Goal: Task Accomplishment & Management: Manage account settings

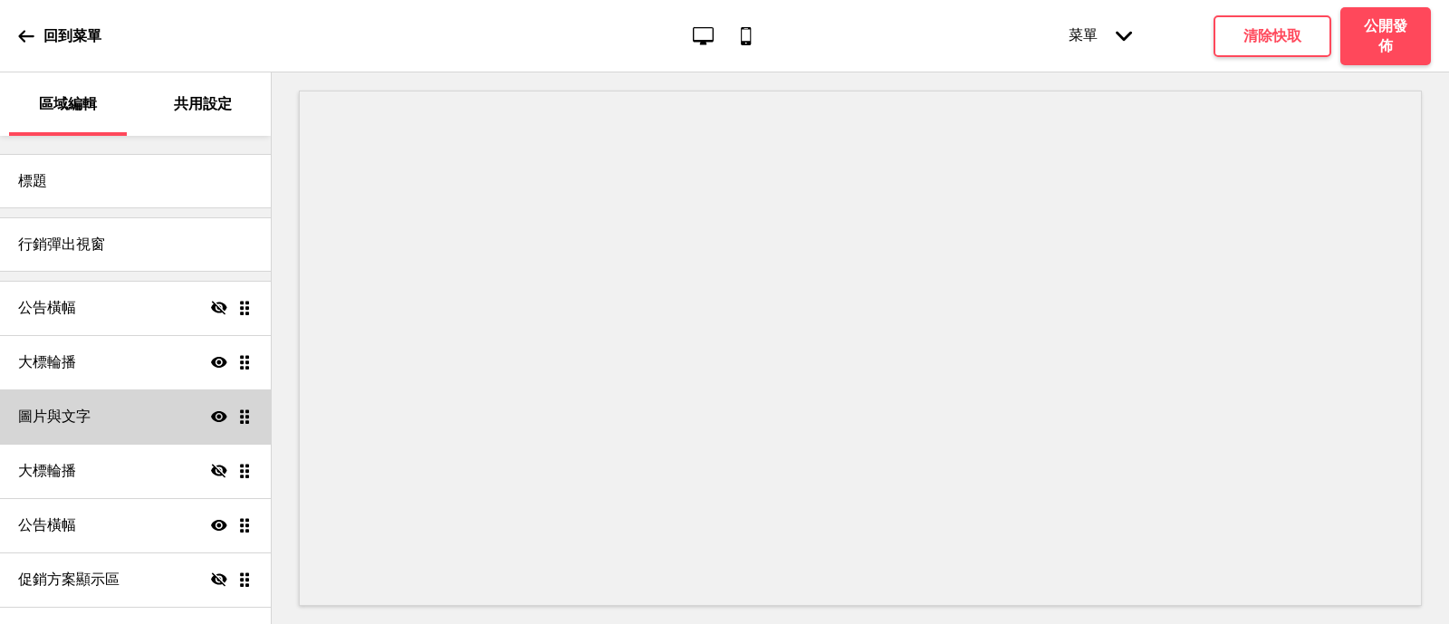
click at [121, 425] on div "圖片與文字 顯示 拖曳" at bounding box center [135, 417] width 271 height 54
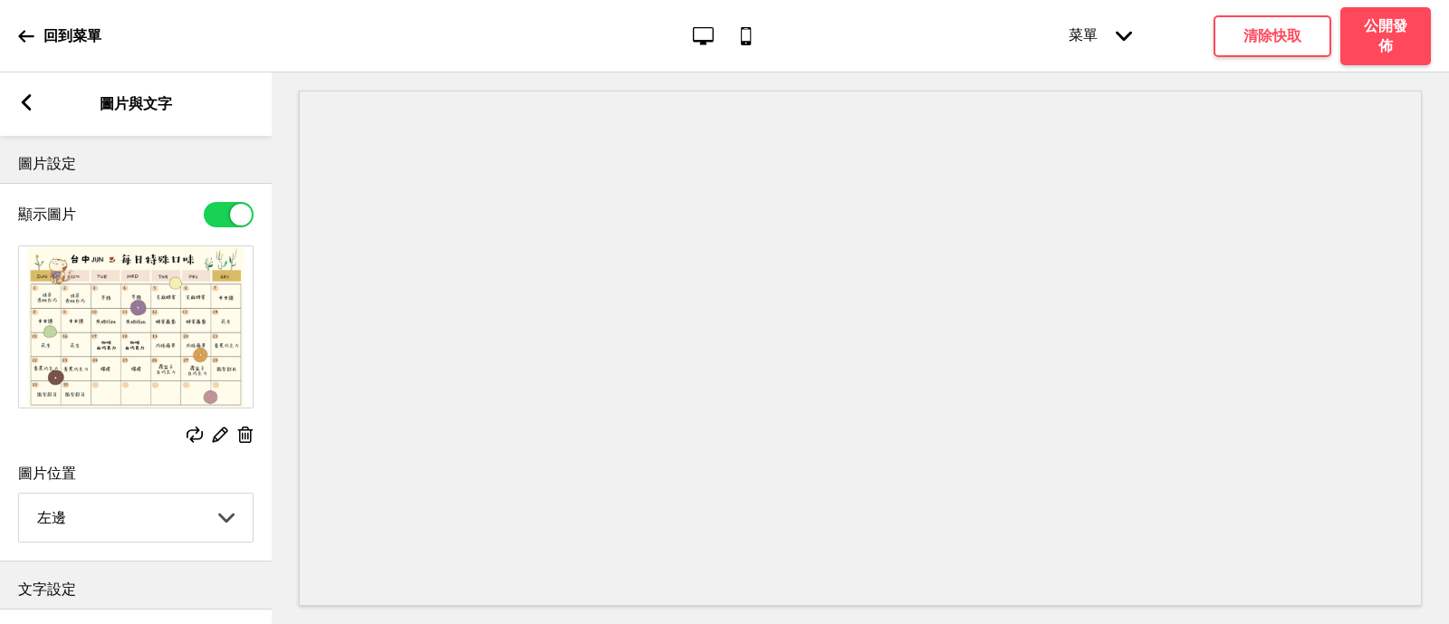
click at [222, 438] on rect at bounding box center [219, 434] width 19 height 19
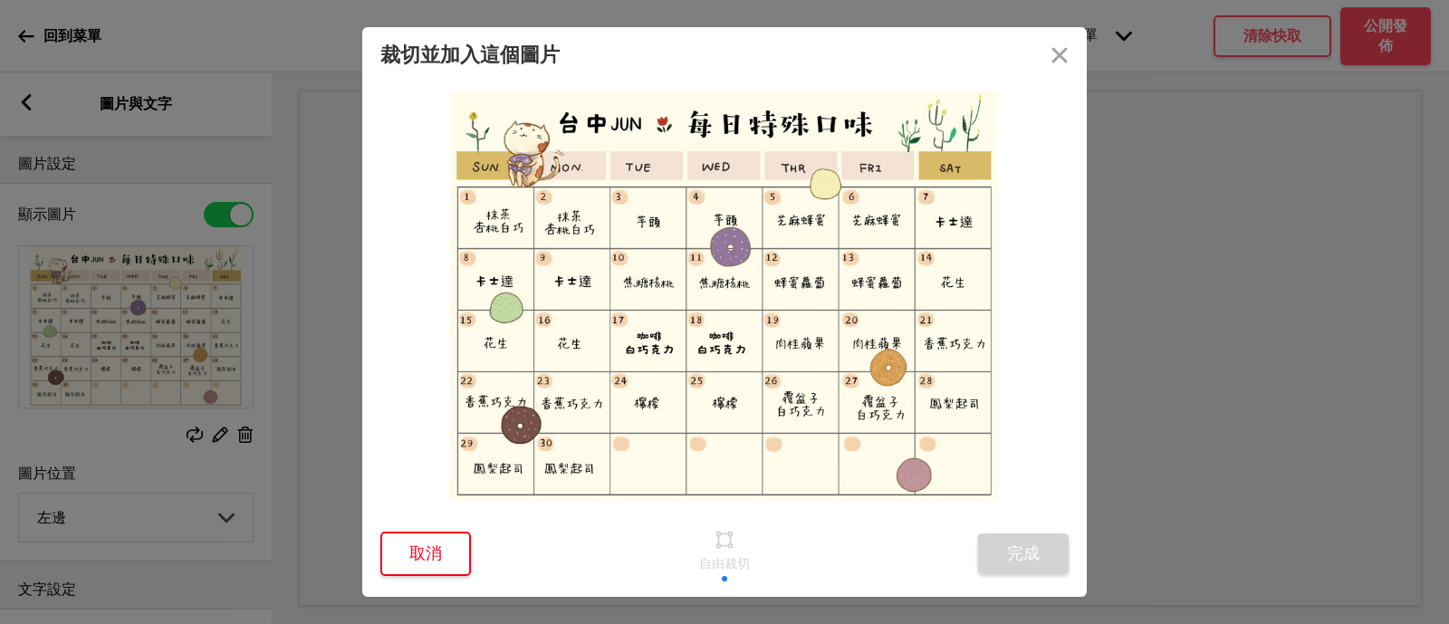
click at [428, 559] on button "取消" at bounding box center [425, 554] width 91 height 44
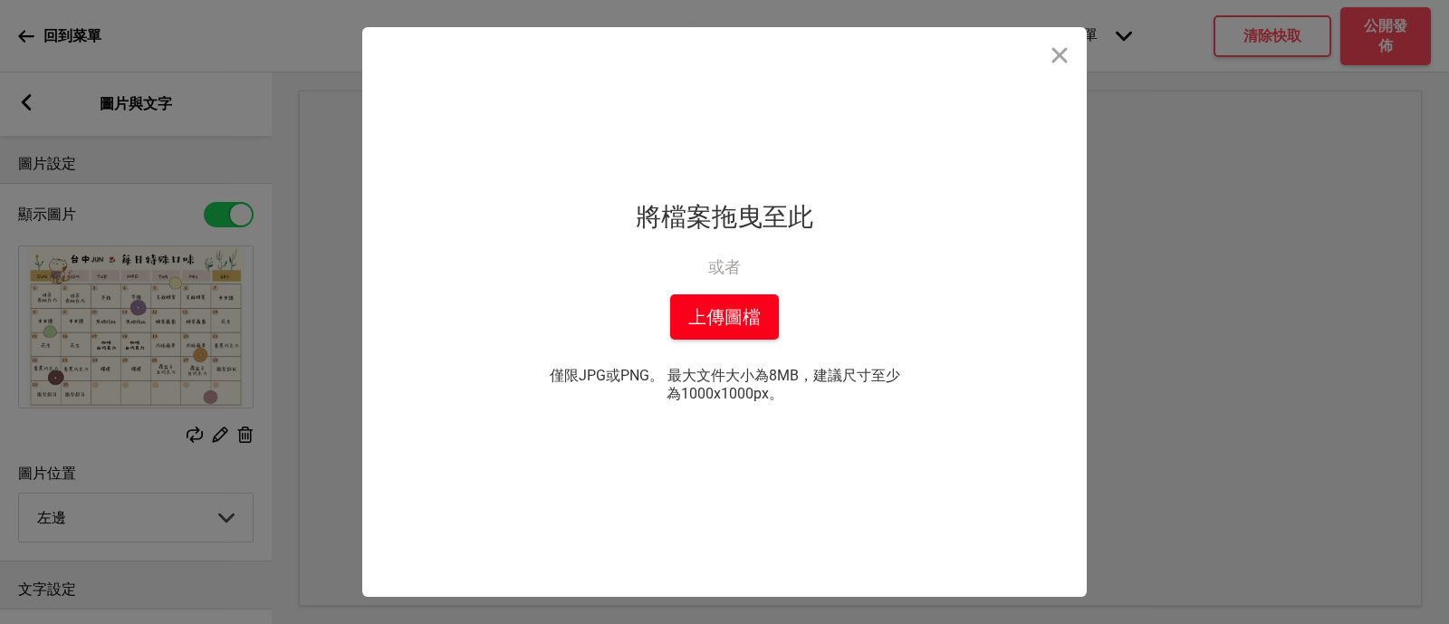
click at [681, 330] on button "上傳圖檔" at bounding box center [724, 316] width 109 height 45
click at [760, 327] on button "上傳圖檔" at bounding box center [724, 316] width 109 height 45
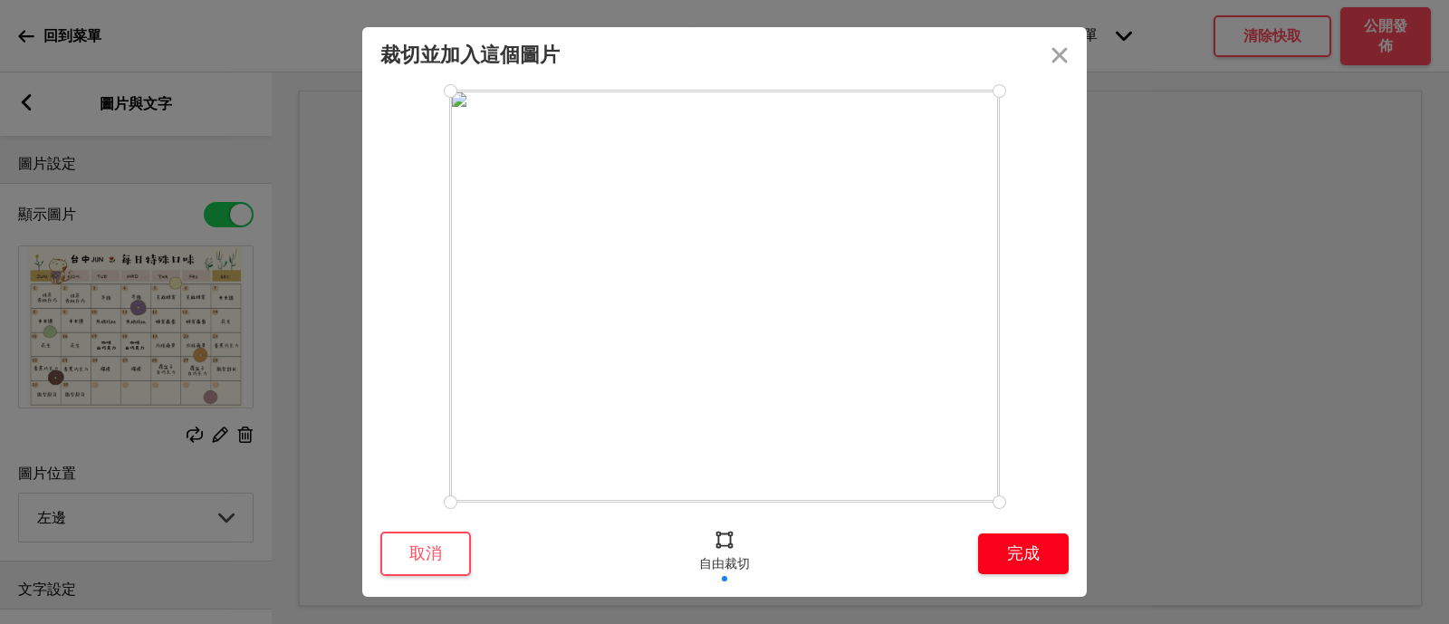
click at [1028, 551] on button "完成" at bounding box center [1023, 554] width 91 height 41
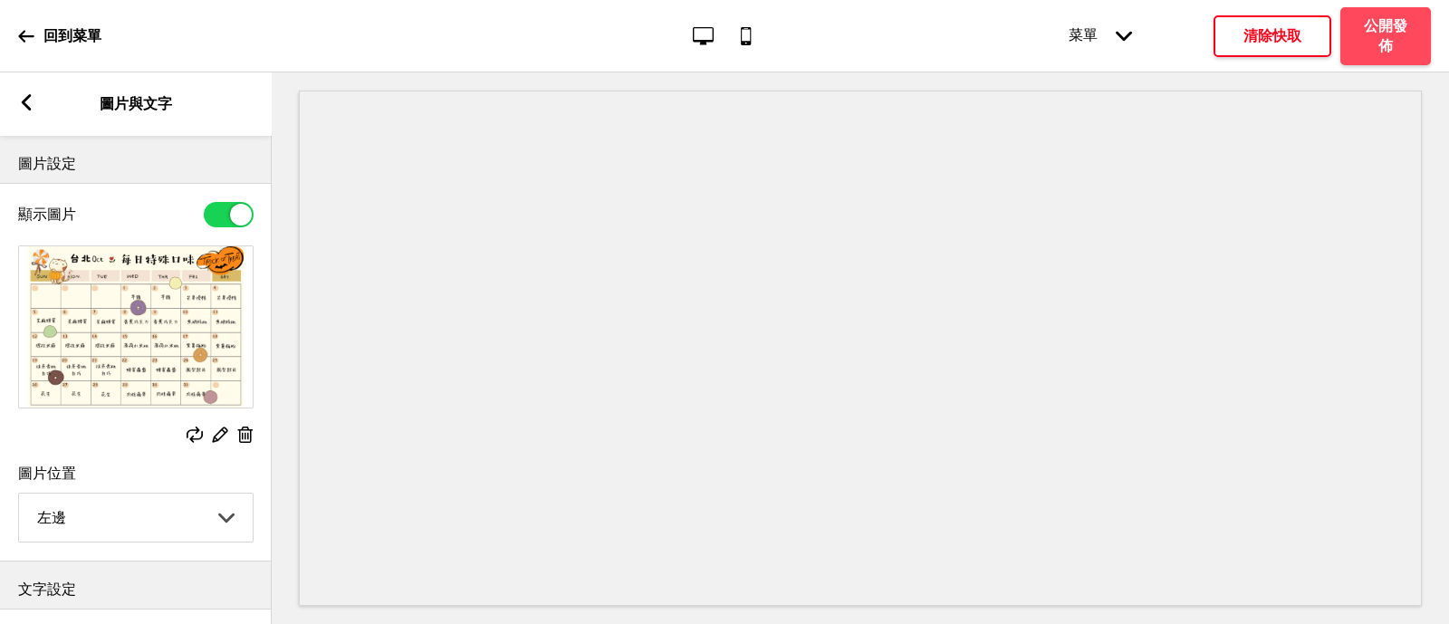
click at [1282, 28] on h4 "清除快取" at bounding box center [1273, 36] width 58 height 20
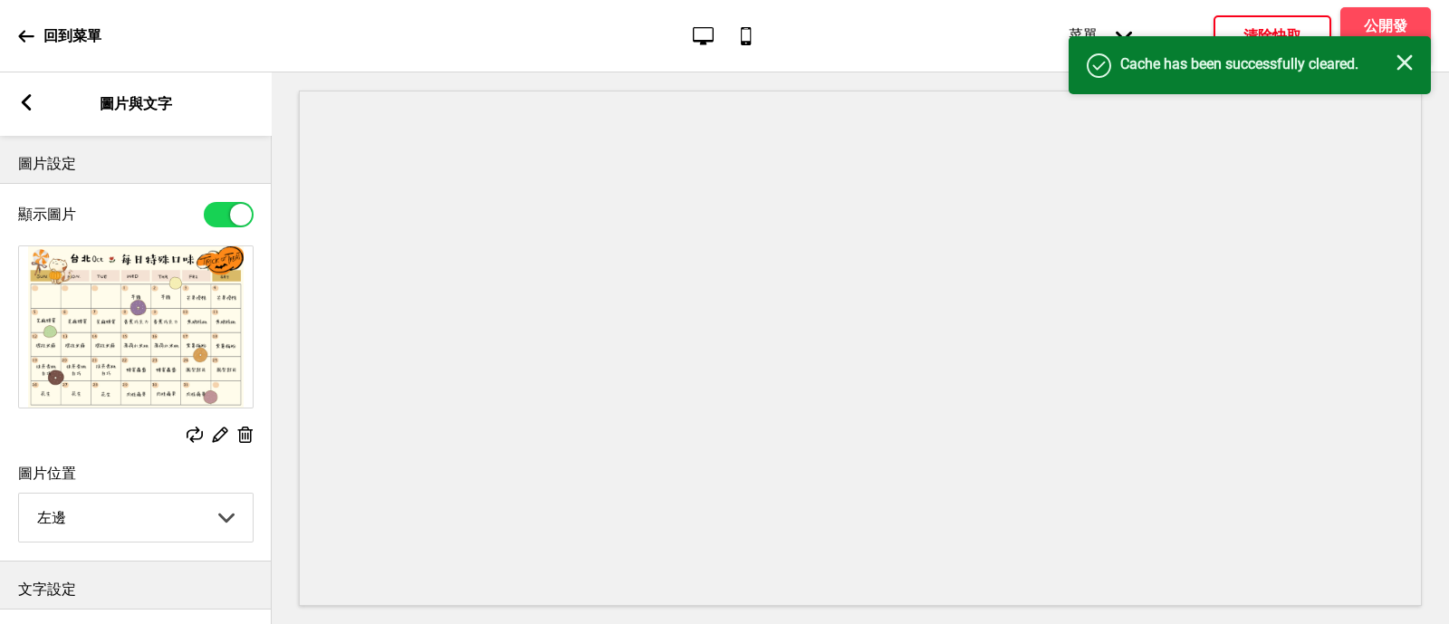
click at [1411, 69] on rect at bounding box center [1405, 62] width 16 height 16
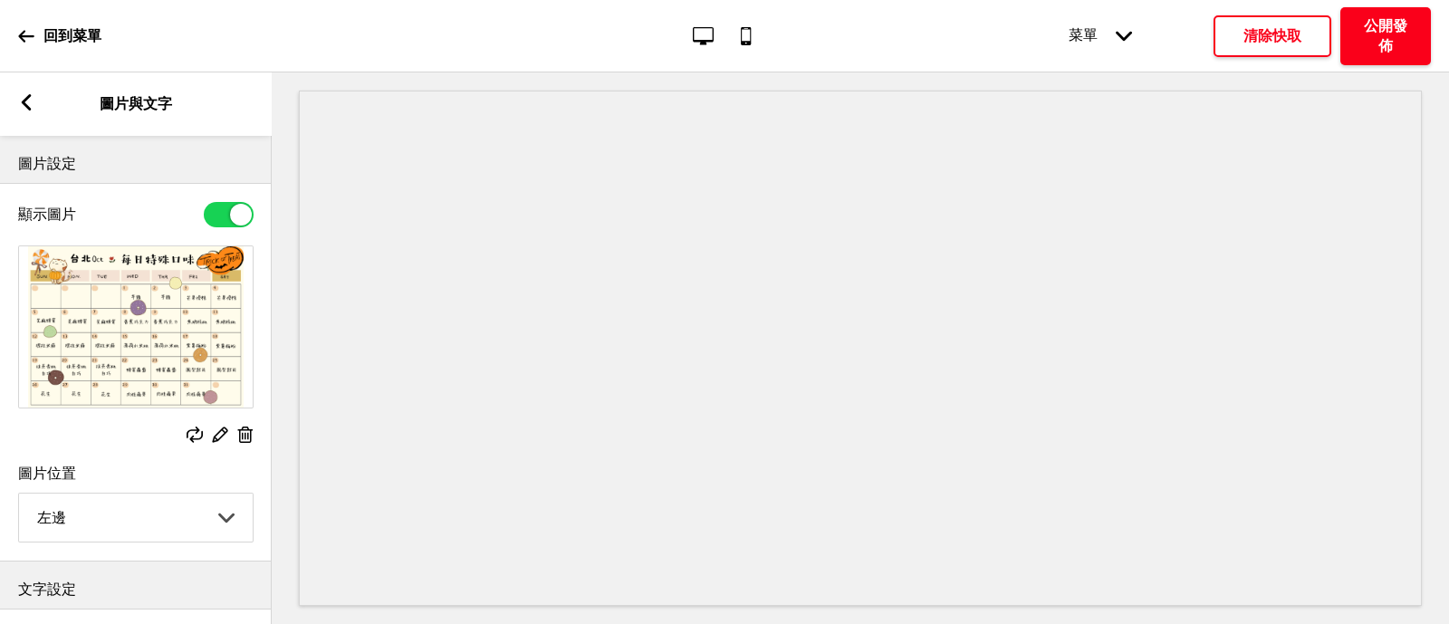
click at [1401, 41] on h4 "公開發佈" at bounding box center [1386, 36] width 54 height 40
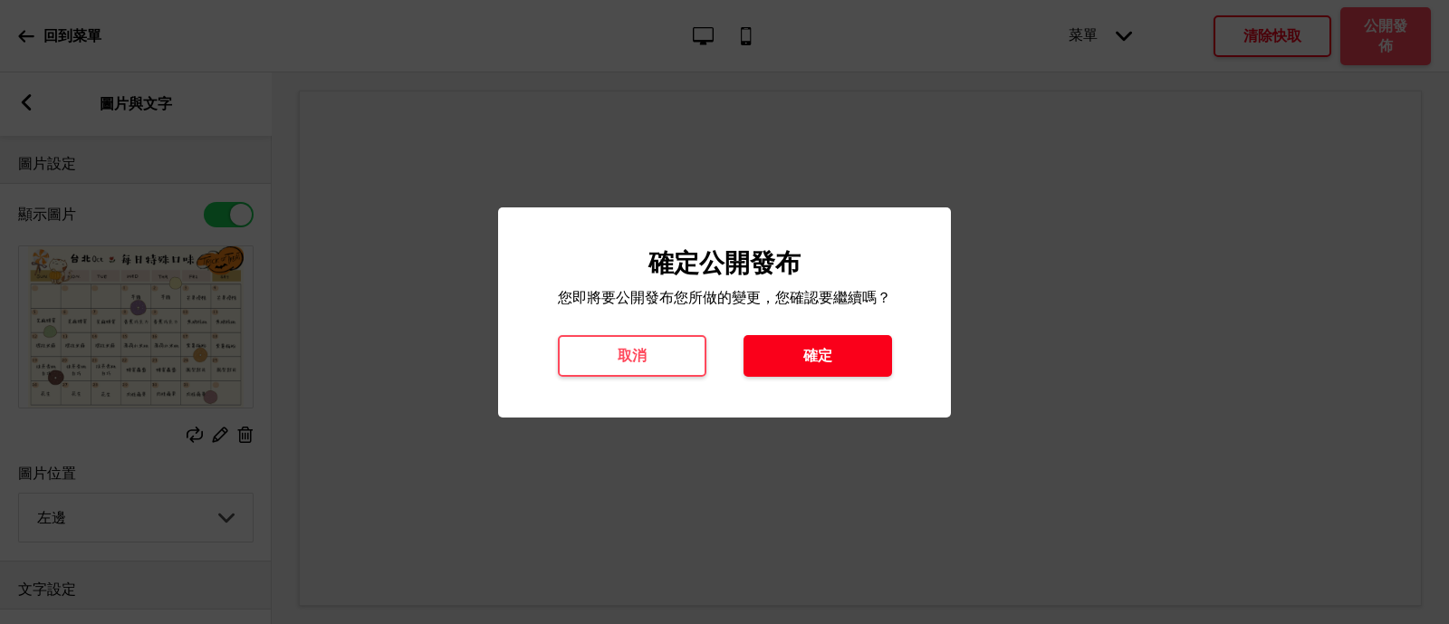
click at [834, 364] on button "確定" at bounding box center [818, 356] width 149 height 42
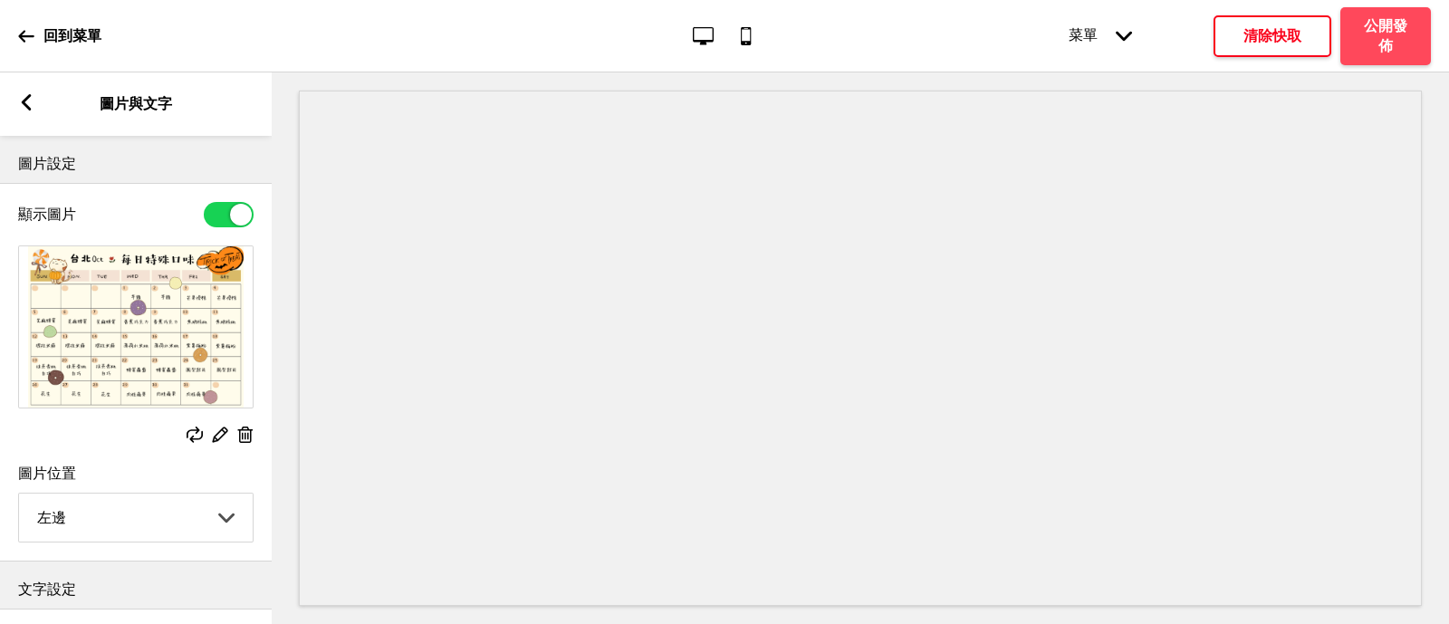
click at [1278, 34] on h4 "清除快取" at bounding box center [1273, 36] width 58 height 20
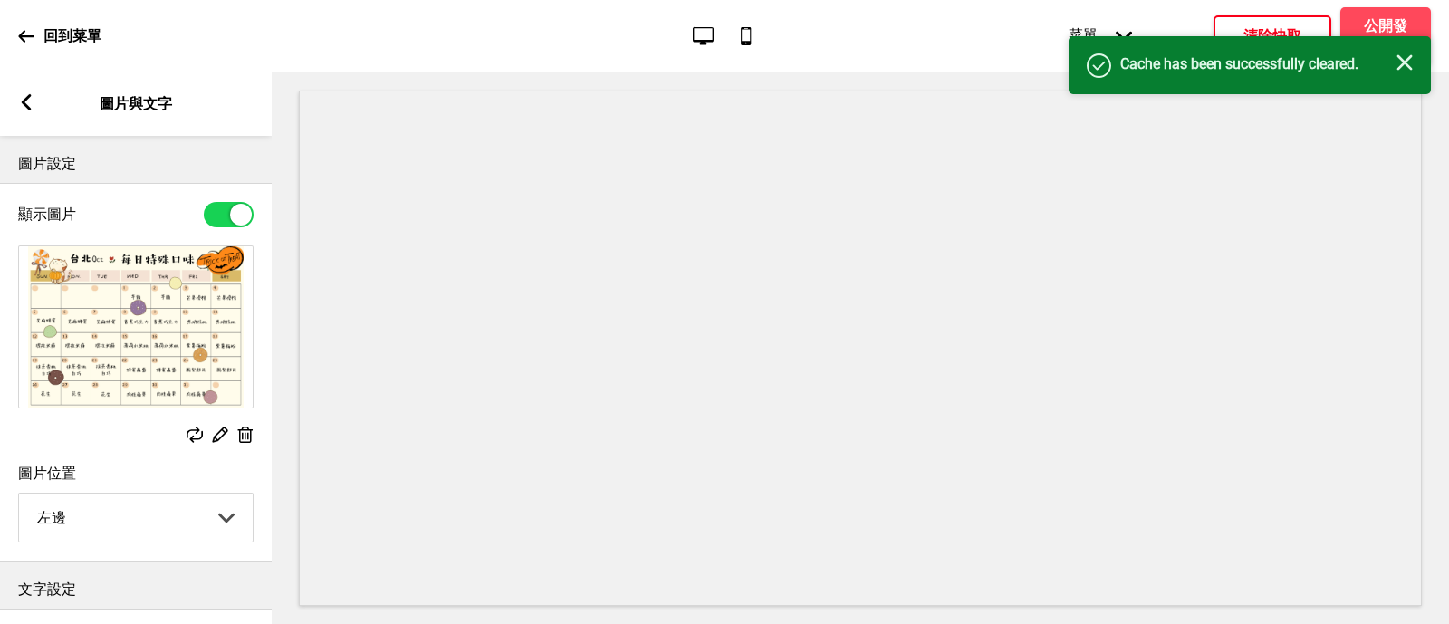
click at [1411, 54] on icon "关闭" at bounding box center [1405, 62] width 16 height 16
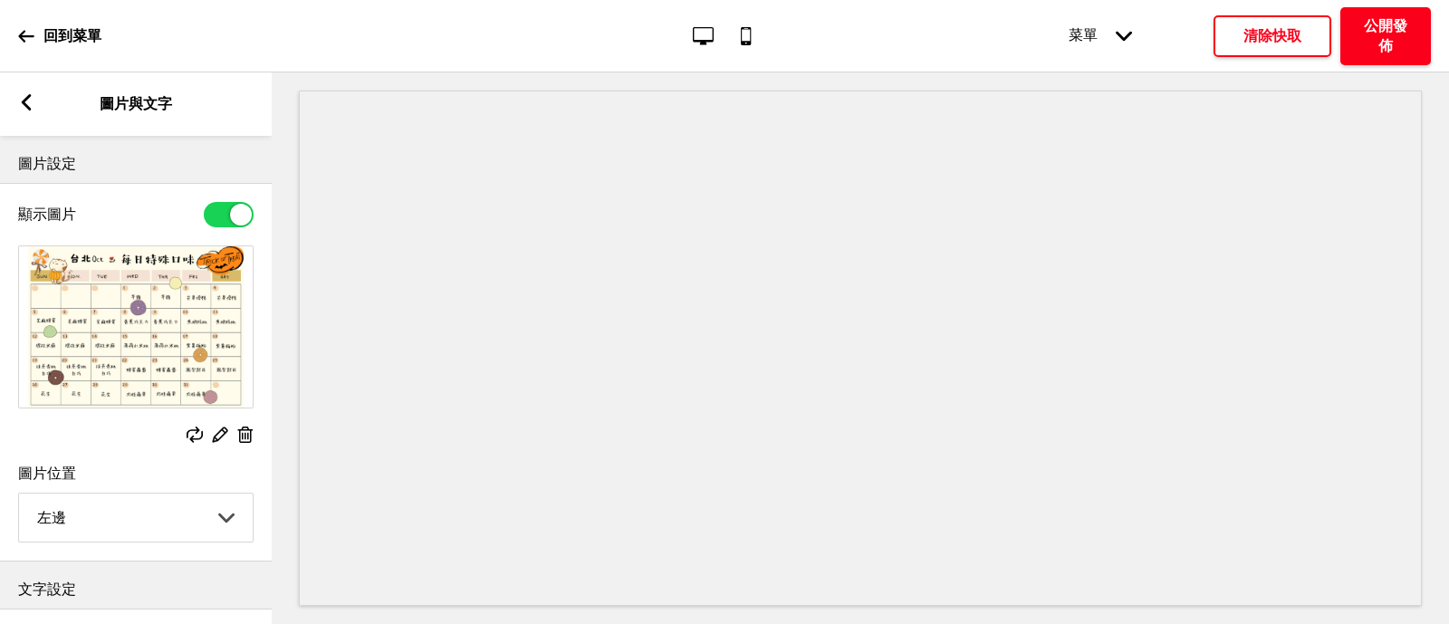
click at [1379, 27] on h4 "公開發佈" at bounding box center [1386, 36] width 54 height 40
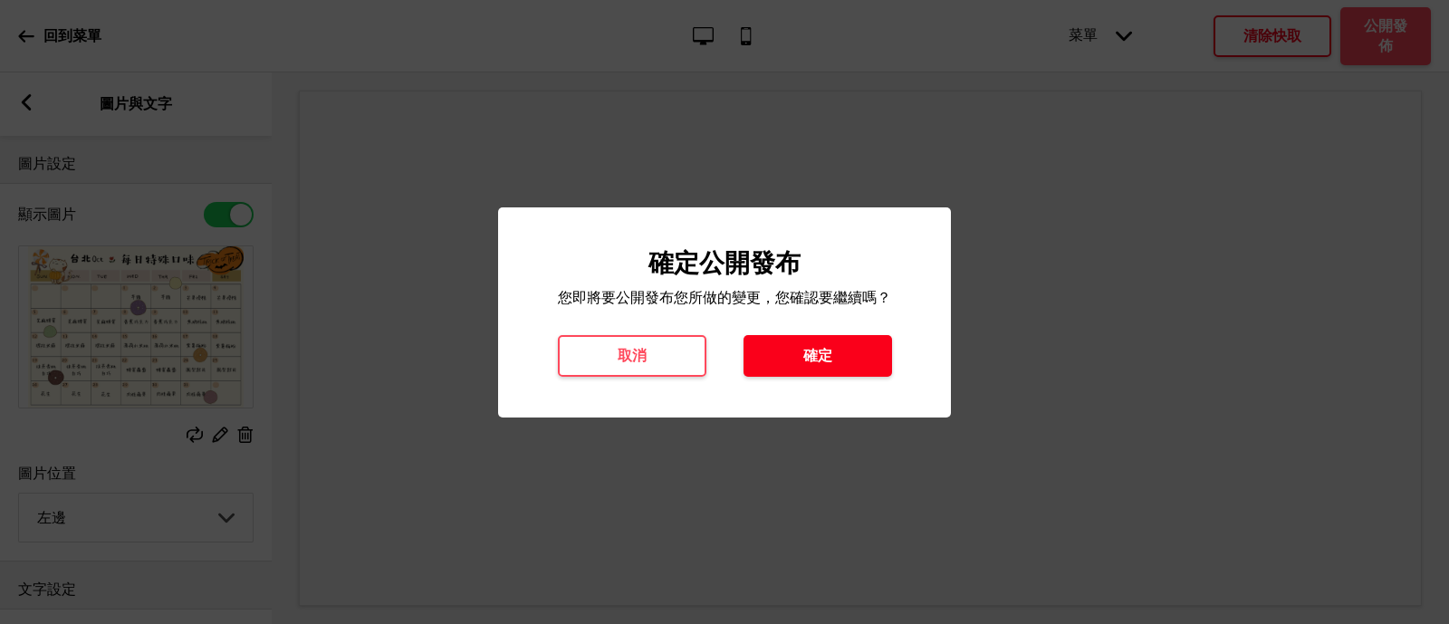
click at [828, 344] on button "確定" at bounding box center [818, 356] width 149 height 42
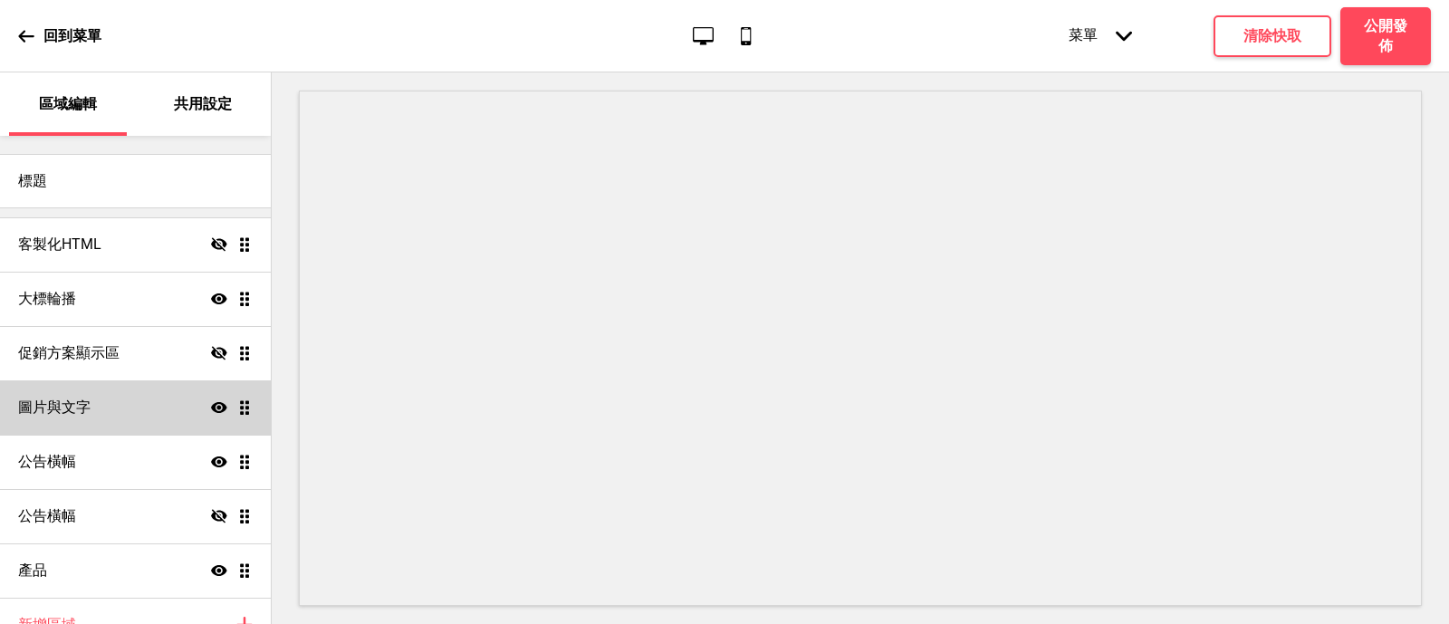
click at [144, 400] on div "圖片與文字 顯示 拖曳" at bounding box center [135, 407] width 271 height 54
